Goal: Navigation & Orientation: Go to known website

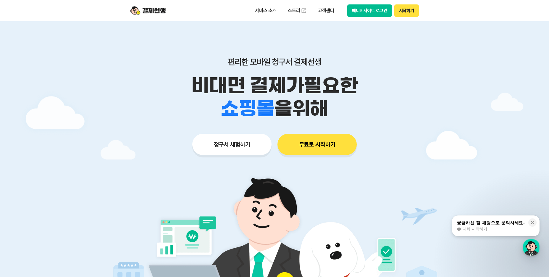
click at [400, 12] on button "시작하기" at bounding box center [406, 10] width 25 height 12
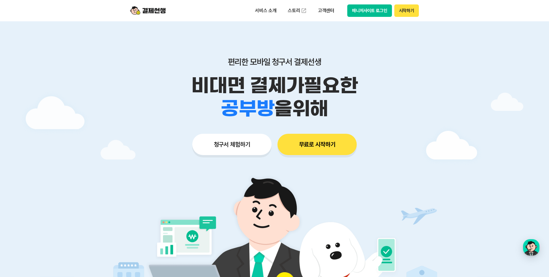
click at [145, 12] on img at bounding box center [147, 10] width 35 height 11
click at [159, 6] on img at bounding box center [147, 10] width 35 height 11
click at [376, 12] on button "매니저사이트 로그인" at bounding box center [369, 10] width 45 height 12
